Goal: Navigation & Orientation: Find specific page/section

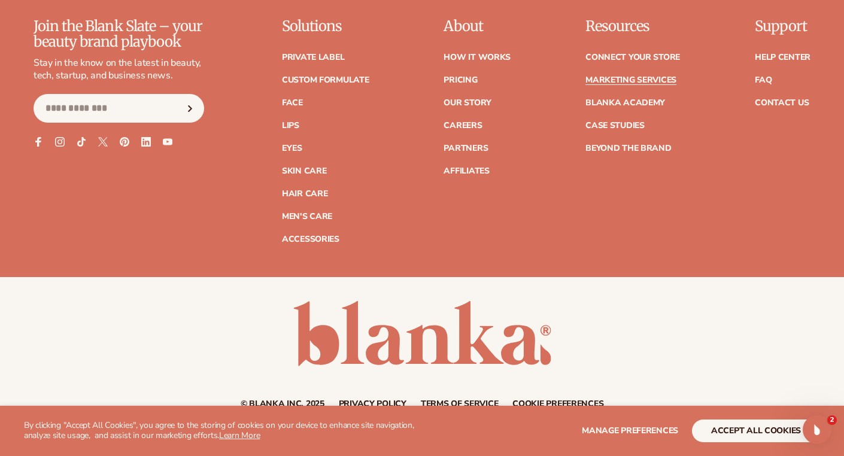
scroll to position [2705, 0]
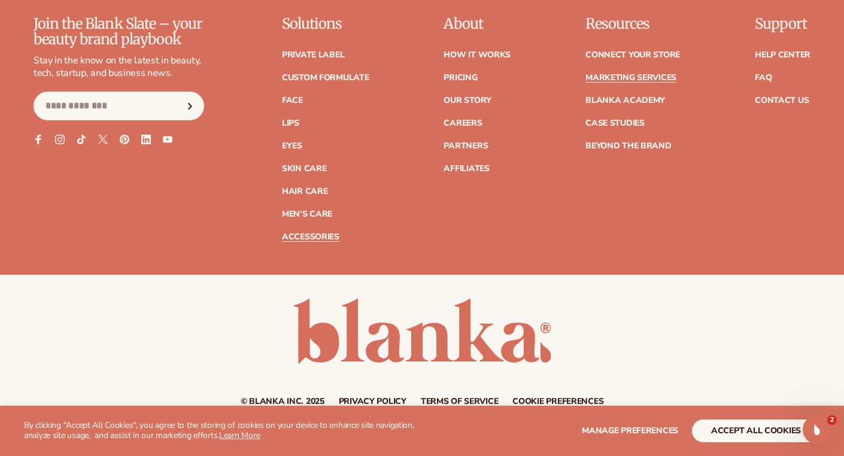
click at [294, 240] on link "Accessories" at bounding box center [310, 237] width 57 height 8
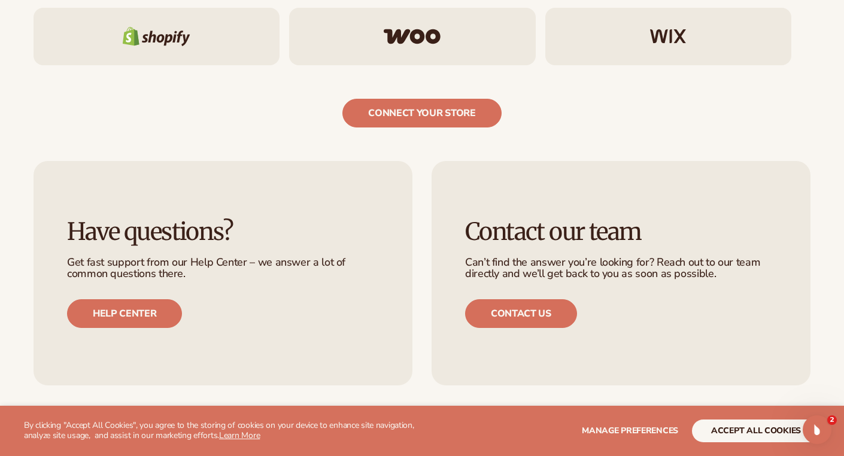
scroll to position [1944, 0]
